Goal: Task Accomplishment & Management: Complete application form

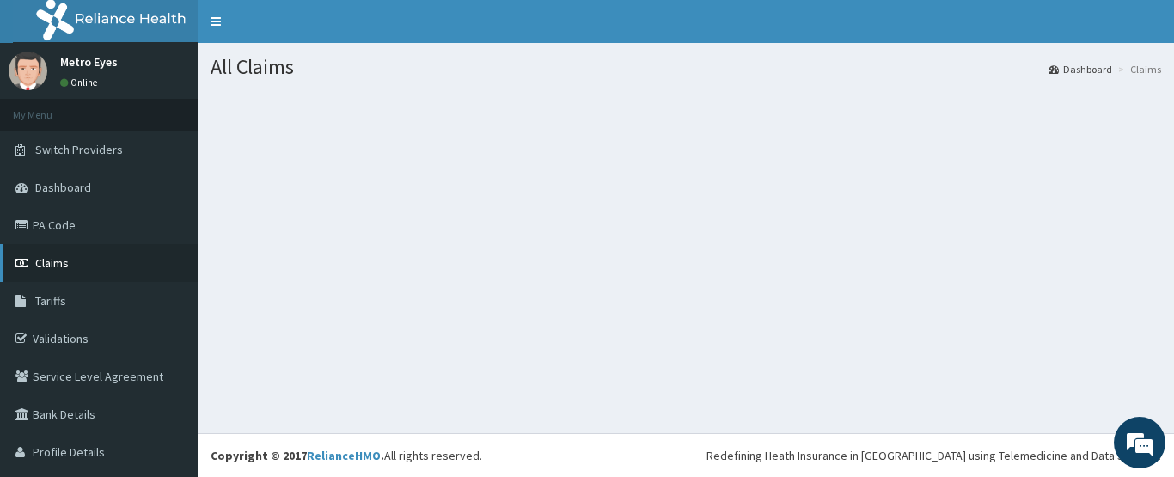
click at [90, 267] on link "Claims" at bounding box center [99, 263] width 198 height 38
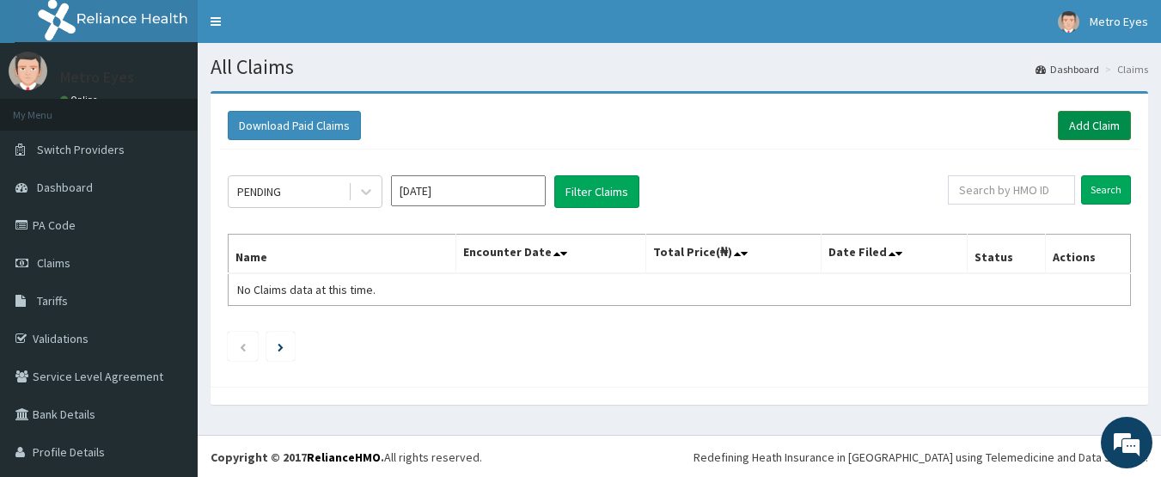
click at [1082, 125] on link "Add Claim" at bounding box center [1094, 125] width 73 height 29
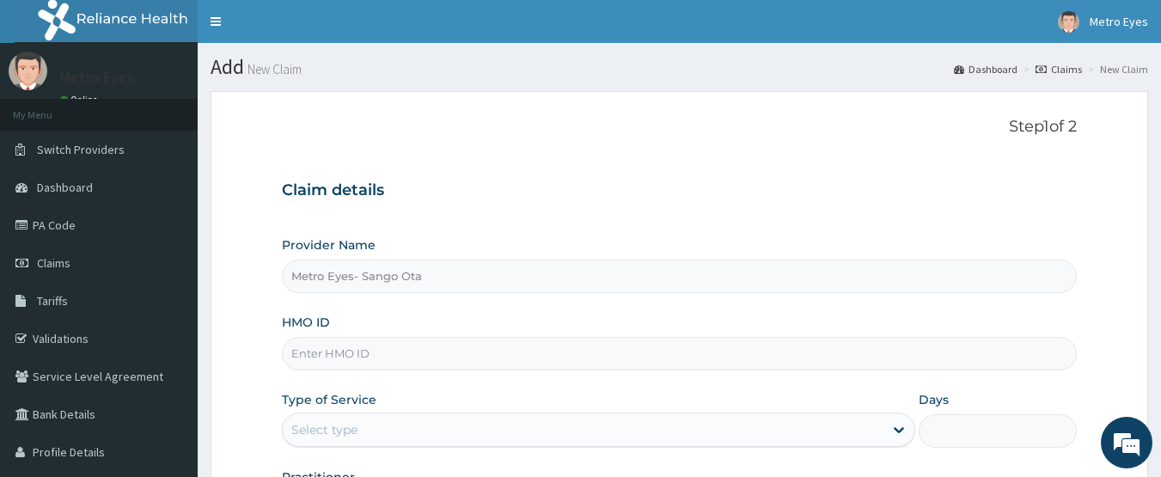
click at [551, 360] on input "HMO ID" at bounding box center [680, 354] width 796 height 34
type input "CIP/10059/A"
click at [534, 422] on div "Select type" at bounding box center [583, 429] width 601 height 27
click at [268, 395] on form "Step 1 of 2 Claim details Provider Name Metro Eyes- Sango Ota HMO ID CIP/10059/…" at bounding box center [678, 370] width 937 height 558
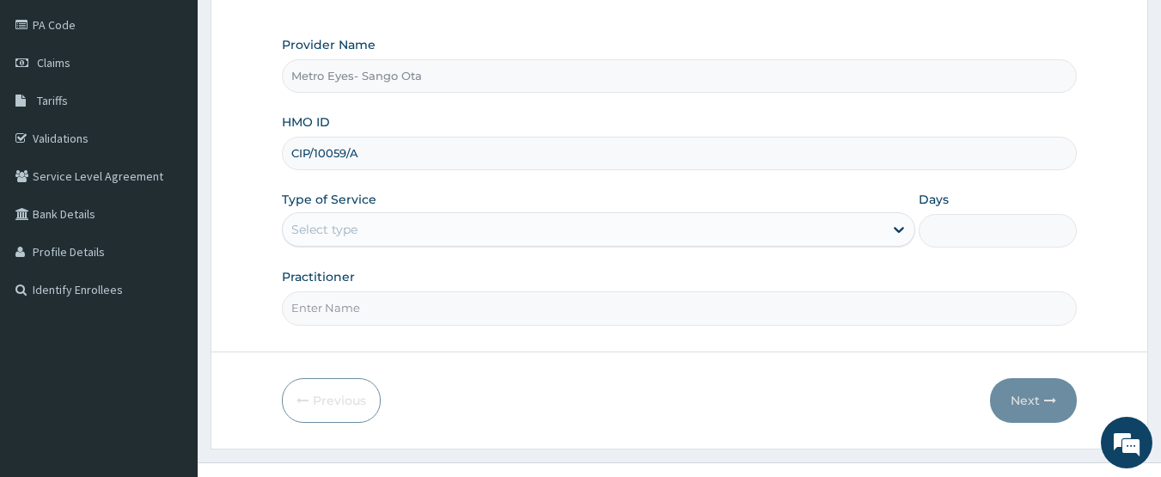
scroll to position [229, 0]
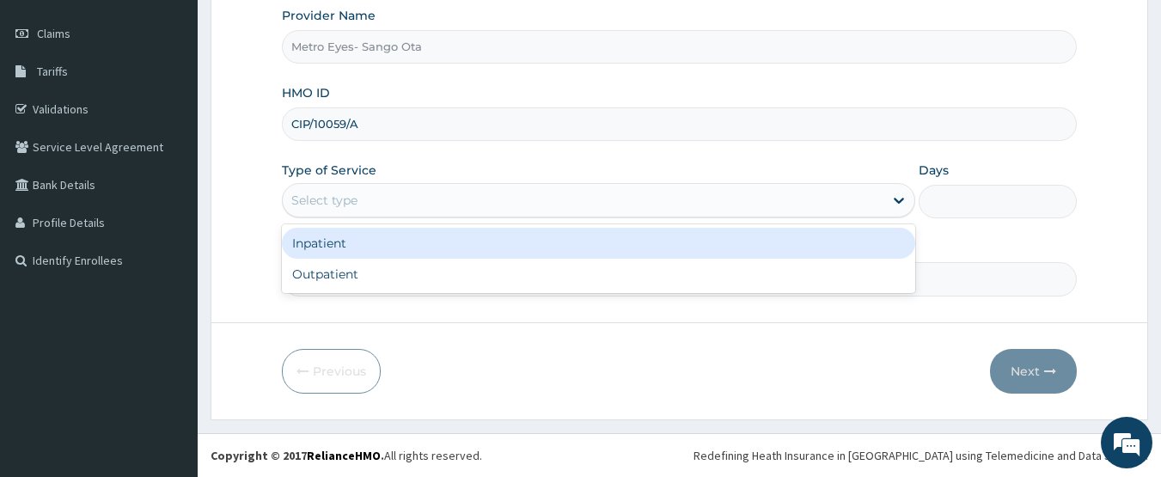
click at [431, 204] on div "Select type" at bounding box center [583, 199] width 601 height 27
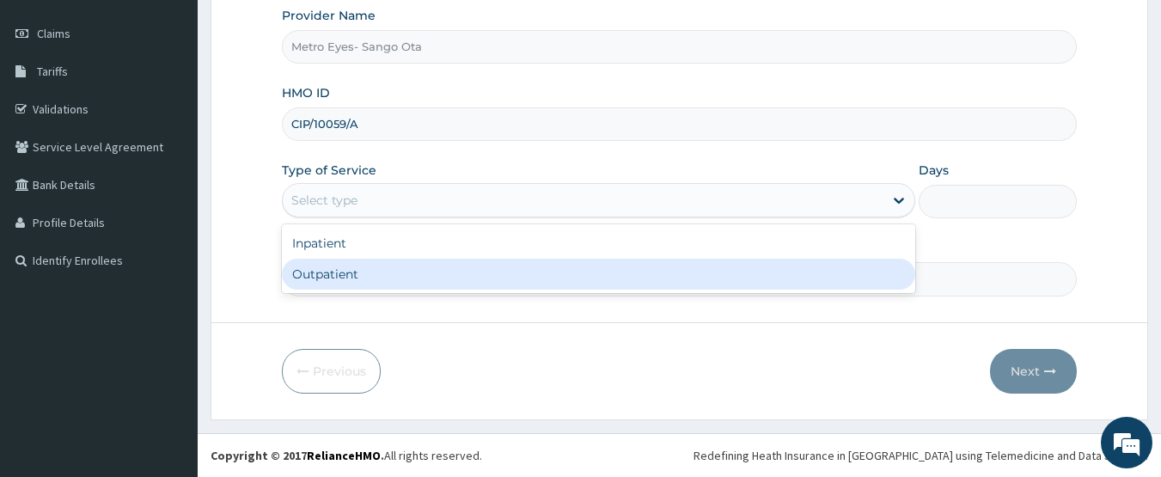
click at [428, 277] on div "Outpatient" at bounding box center [598, 274] width 633 height 31
type input "1"
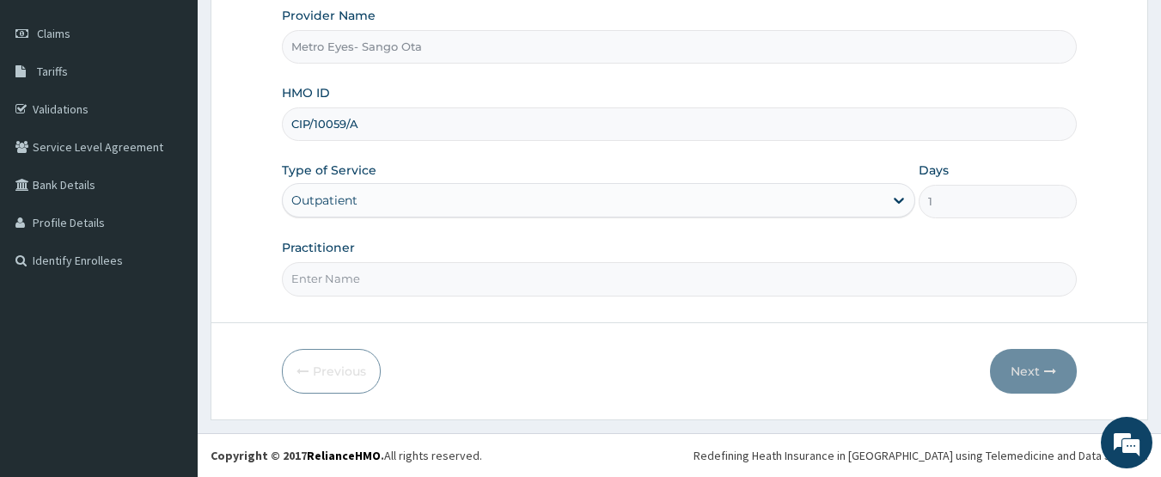
click at [443, 281] on input "Practitioner" at bounding box center [680, 279] width 796 height 34
type input "DR. LEONARD"
click at [1020, 373] on button "Next" at bounding box center [1033, 371] width 87 height 45
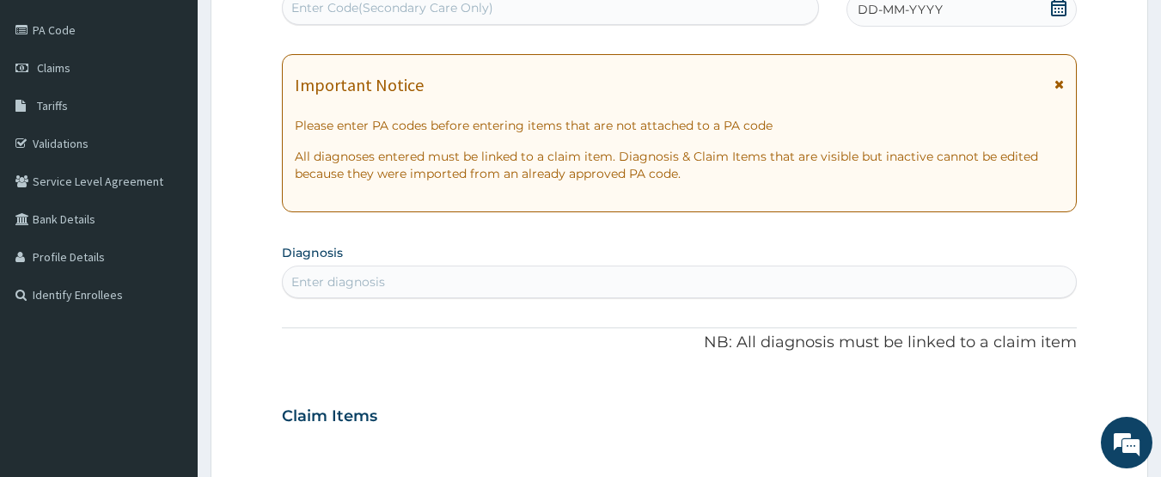
scroll to position [23, 0]
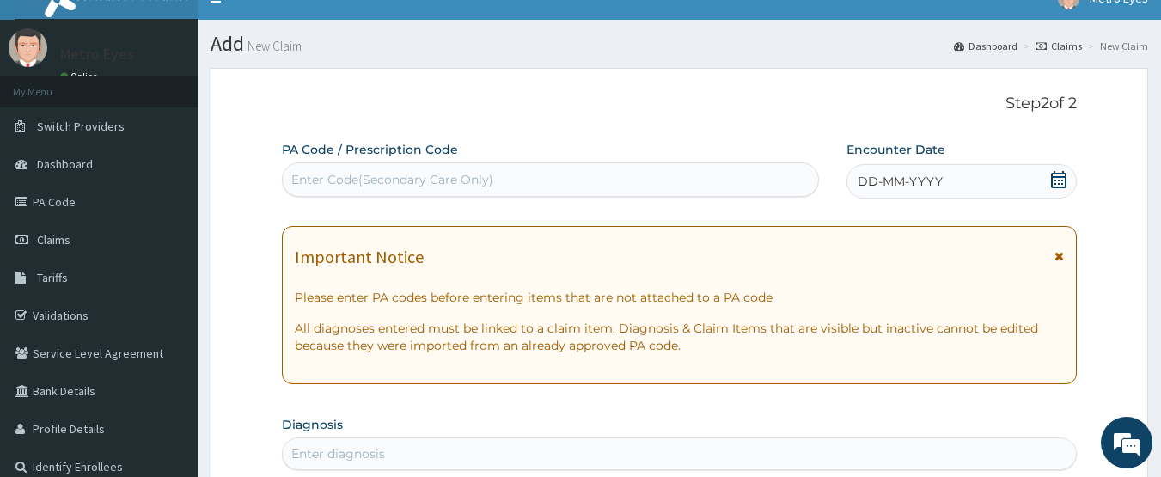
click at [532, 180] on div "Enter Code(Secondary Care Only)" at bounding box center [551, 179] width 536 height 27
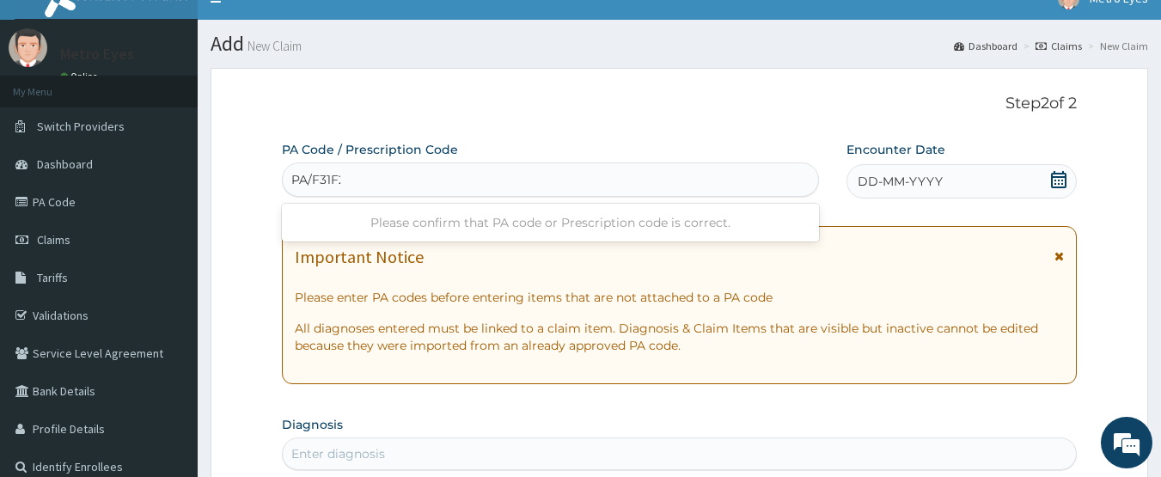
type input "PA/F31F26"
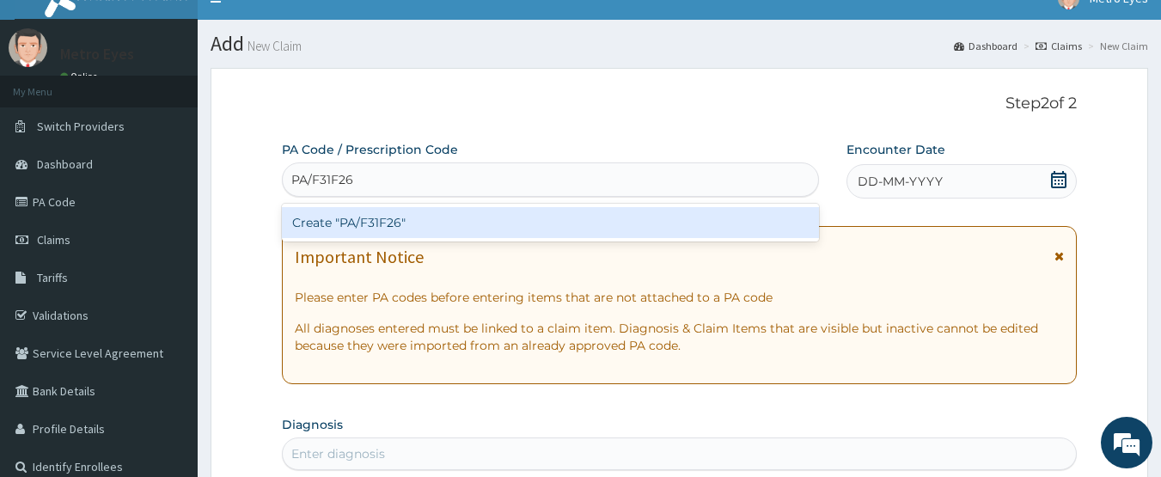
click at [462, 224] on div "Create "PA/F31F26"" at bounding box center [551, 222] width 538 height 31
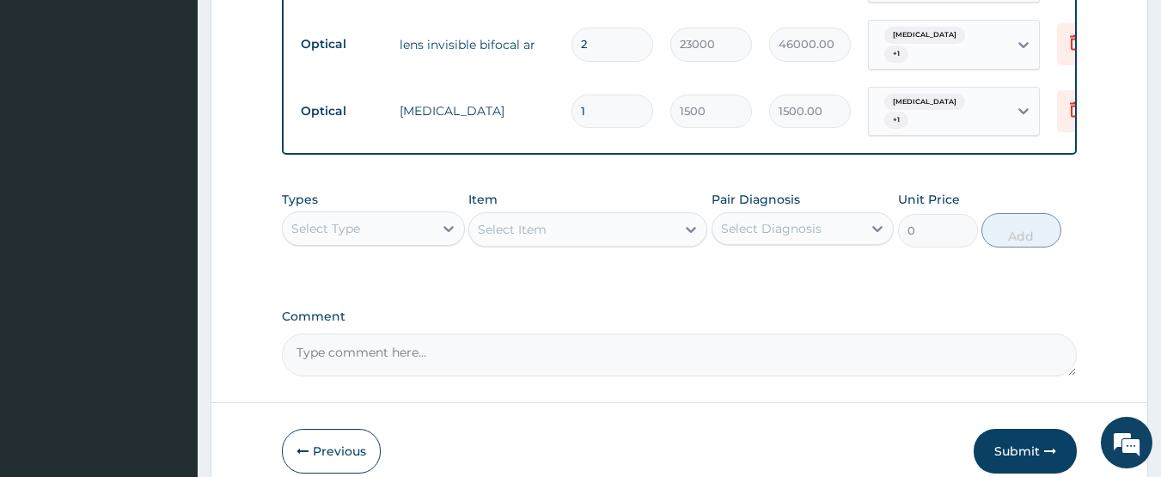
scroll to position [930, 0]
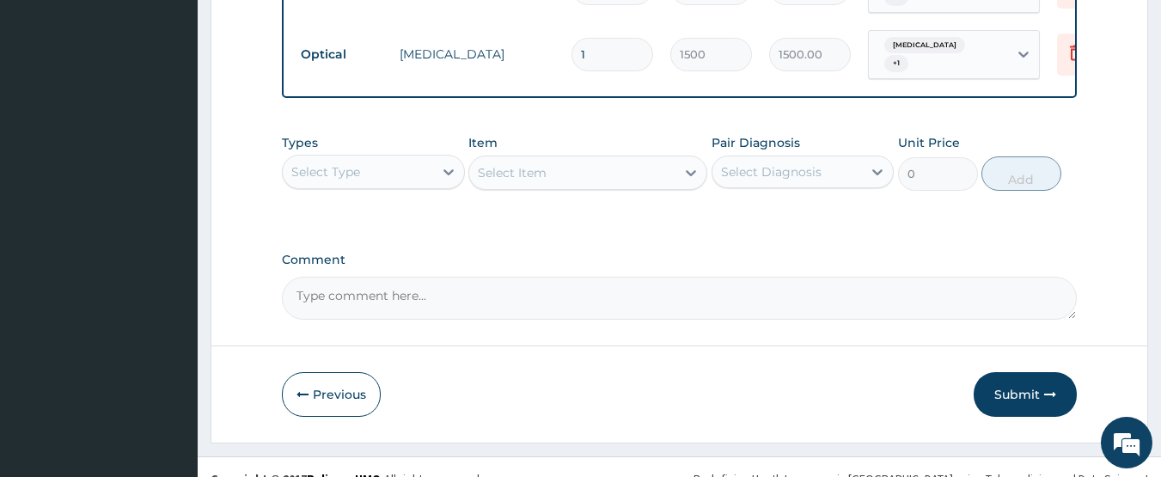
click at [575, 277] on textarea "Comment" at bounding box center [680, 298] width 796 height 43
type textarea "GLASSES APPROVED@#30,000"
click at [1009, 372] on button "Submit" at bounding box center [1024, 394] width 103 height 45
